Goal: Task Accomplishment & Management: Manage account settings

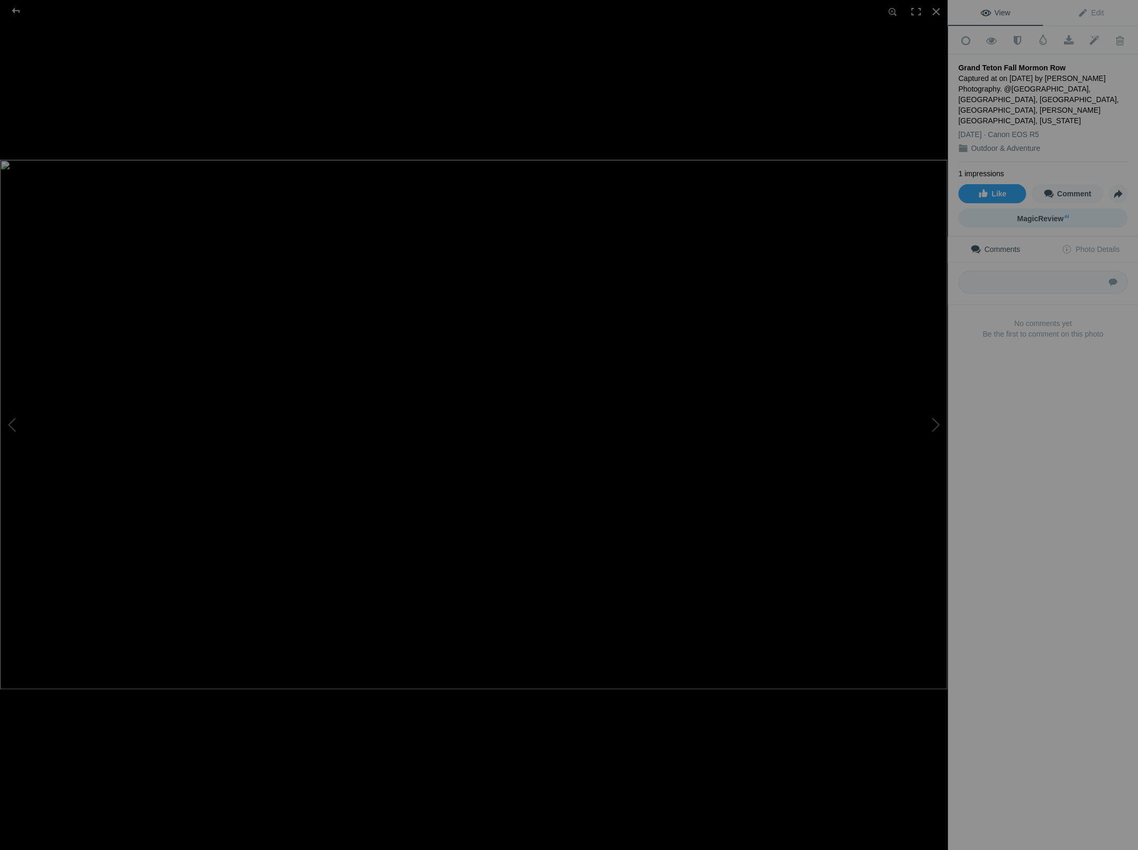
click at [1028, 214] on span "MagicReview AI" at bounding box center [1043, 218] width 52 height 8
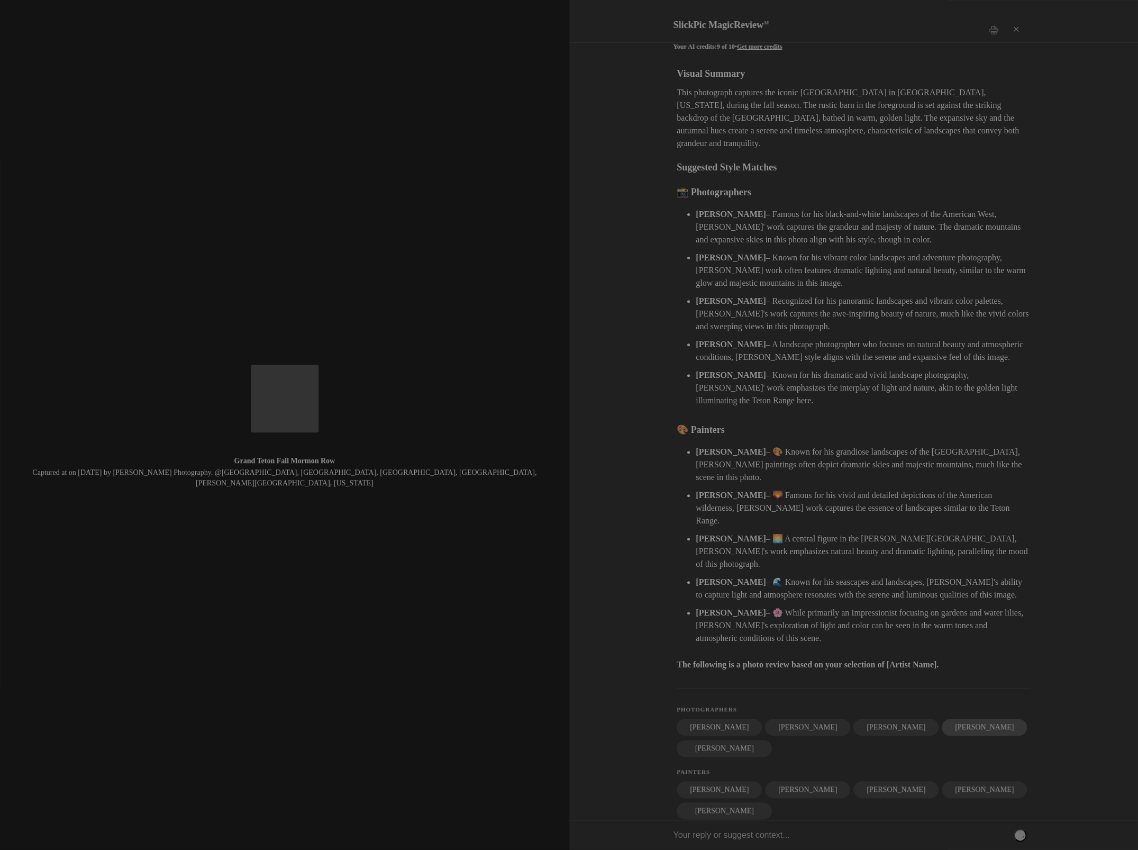
click at [942, 719] on div "Thomas Heaton" at bounding box center [984, 727] width 85 height 17
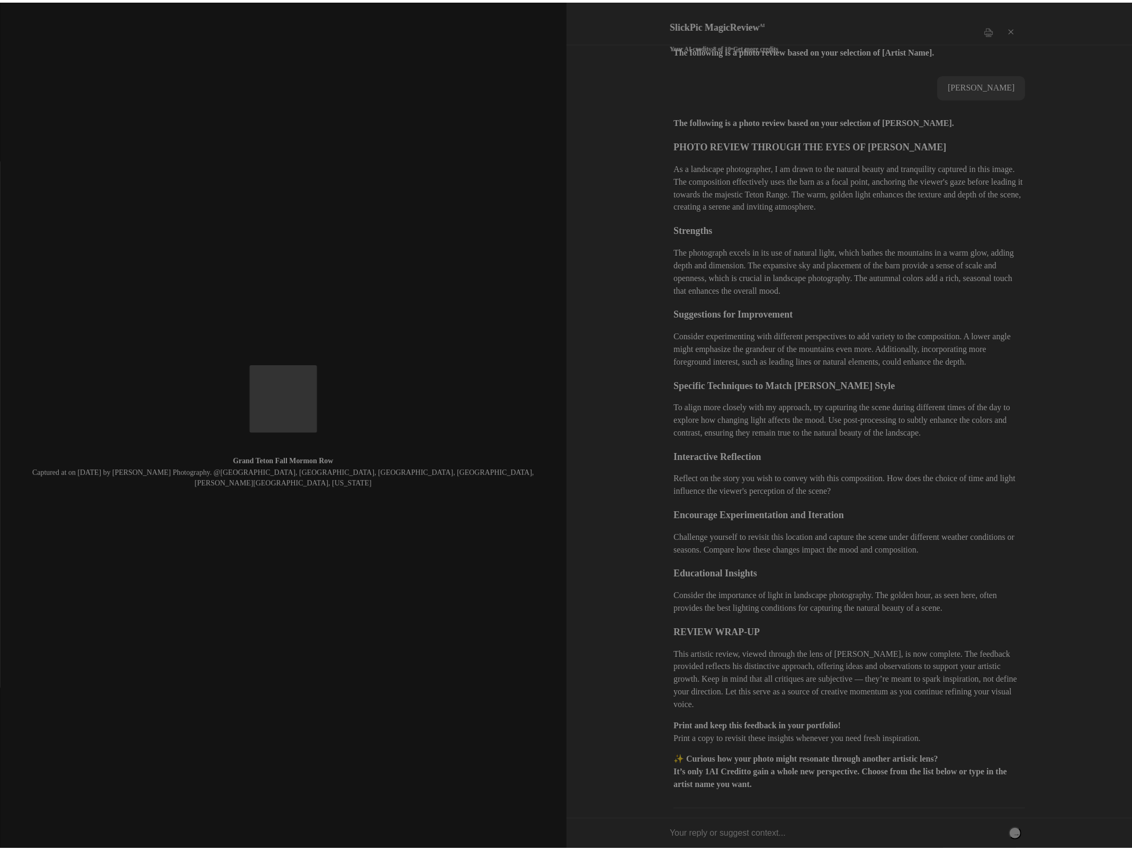
scroll to position [619, 0]
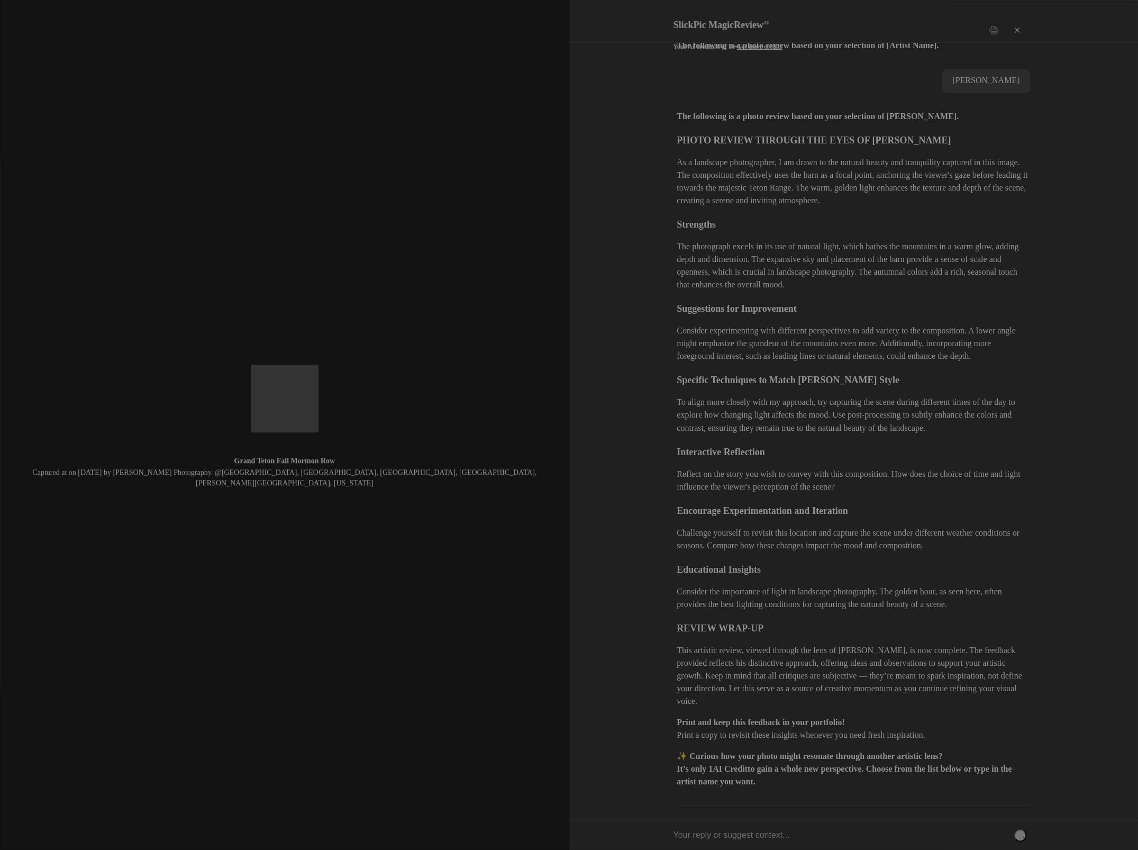
click at [1016, 22] on div "×" at bounding box center [1016, 30] width 32 height 21
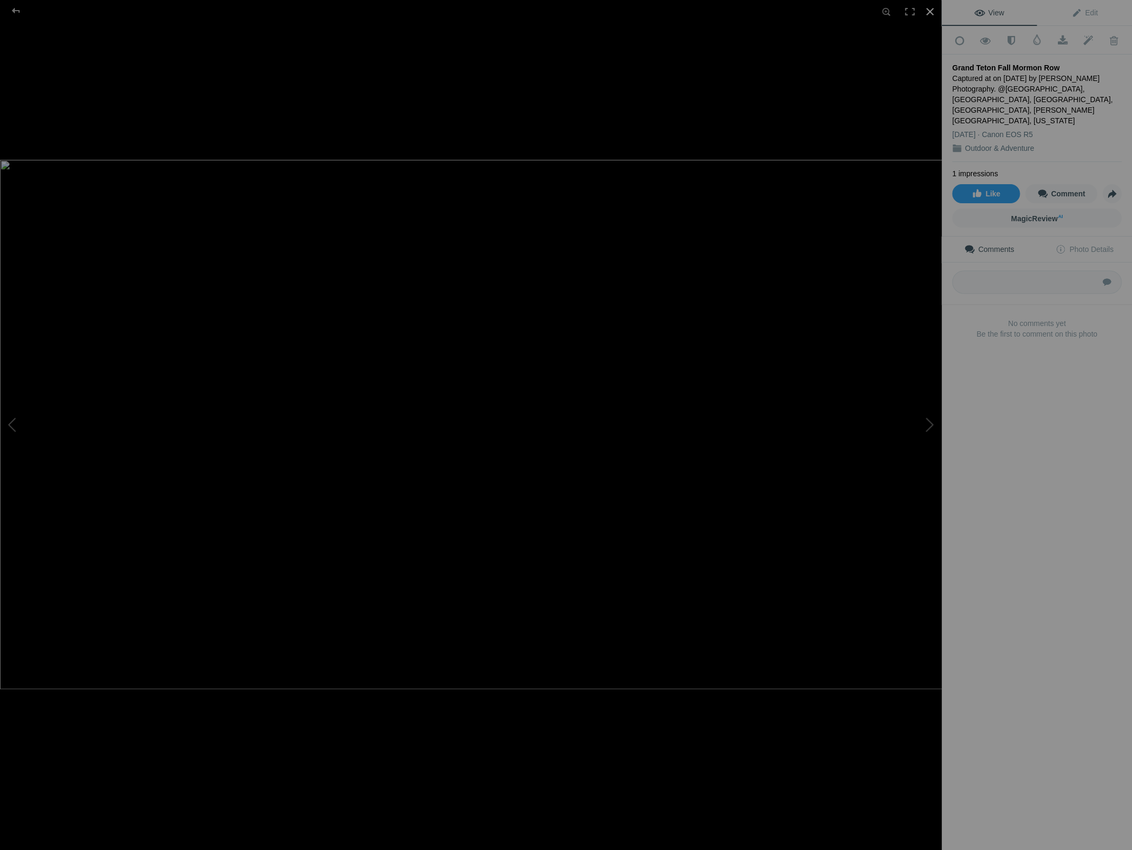
click at [928, 12] on div at bounding box center [929, 11] width 23 height 23
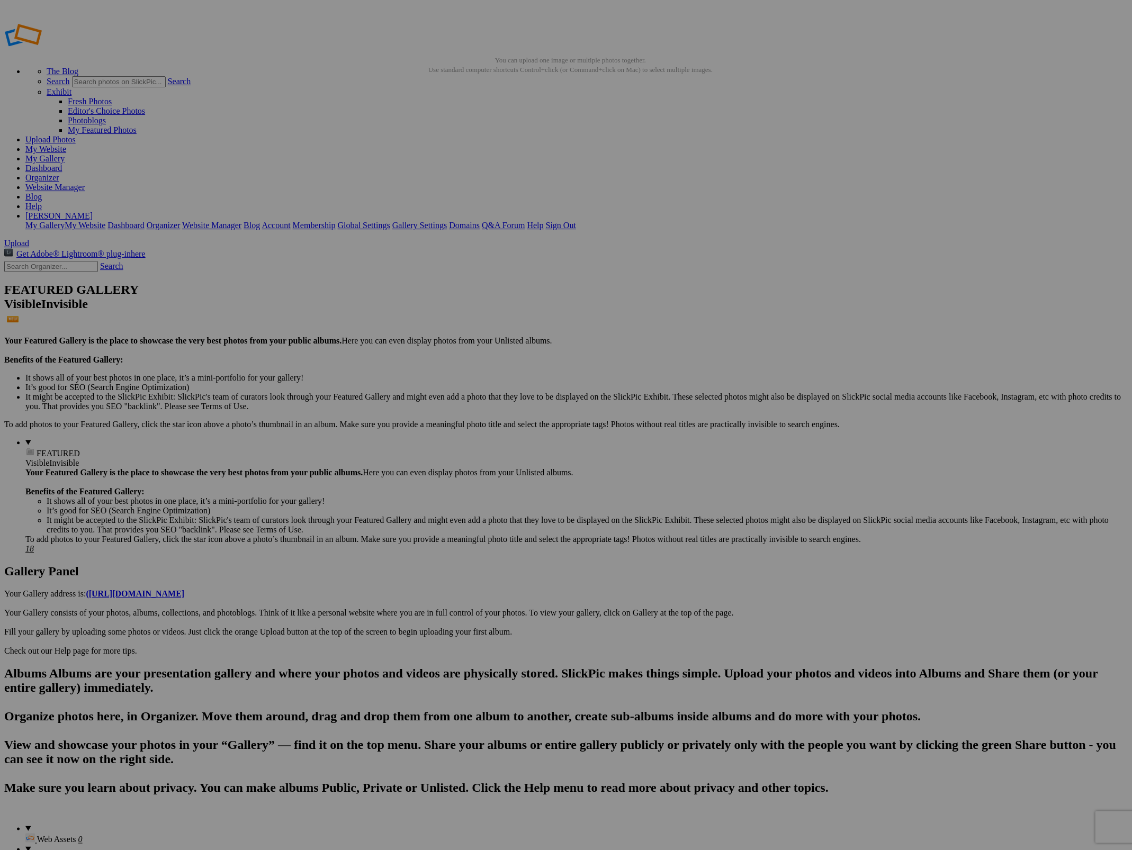
click at [295, 296] on img at bounding box center [294, 292] width 79 height 51
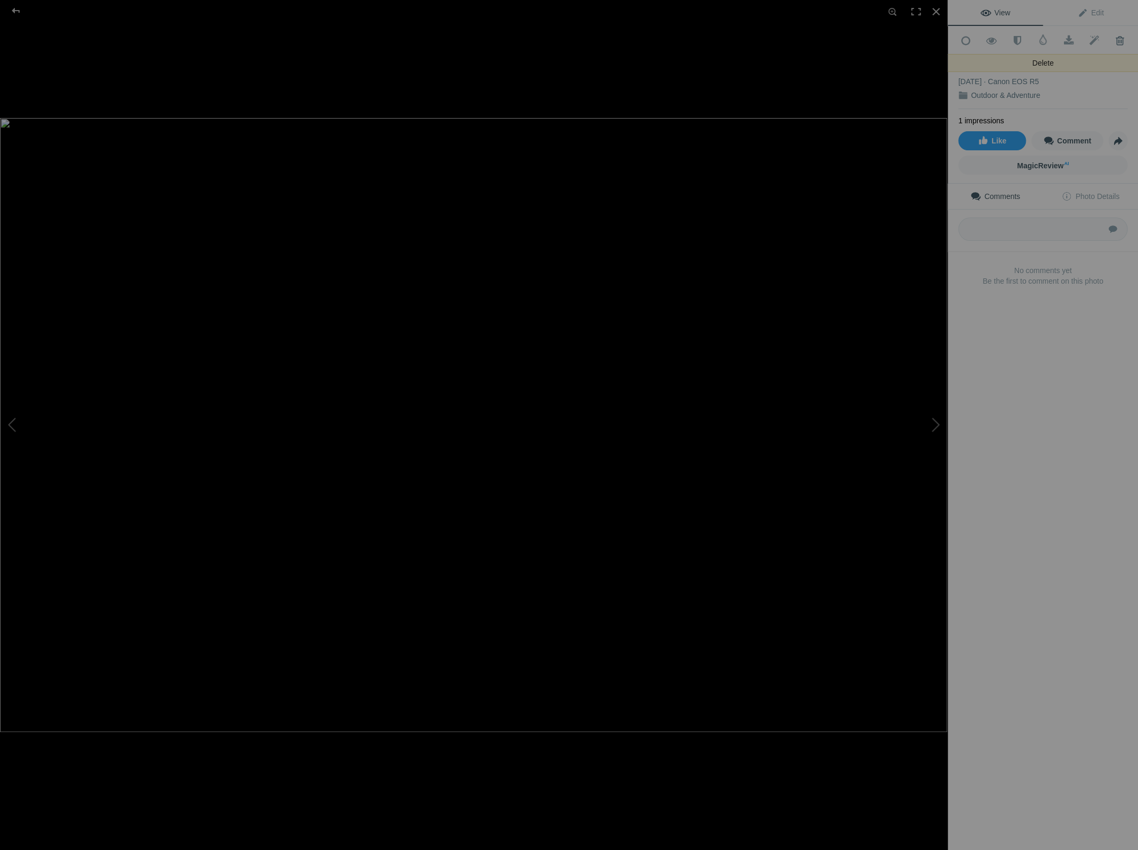
click at [1114, 40] on span at bounding box center [1120, 40] width 26 height 11
click at [1112, 40] on span at bounding box center [1120, 40] width 26 height 11
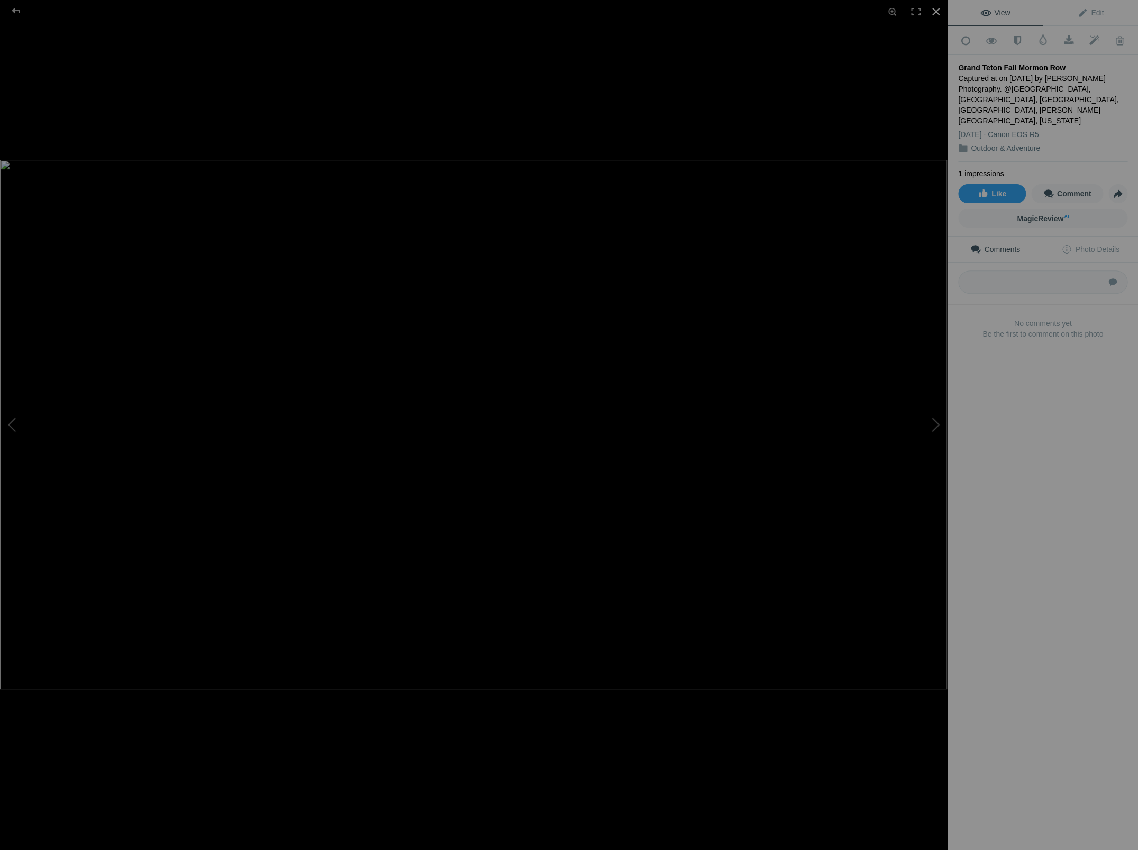
click at [935, 10] on div at bounding box center [936, 11] width 23 height 23
